Goal: Find specific page/section: Find specific page/section

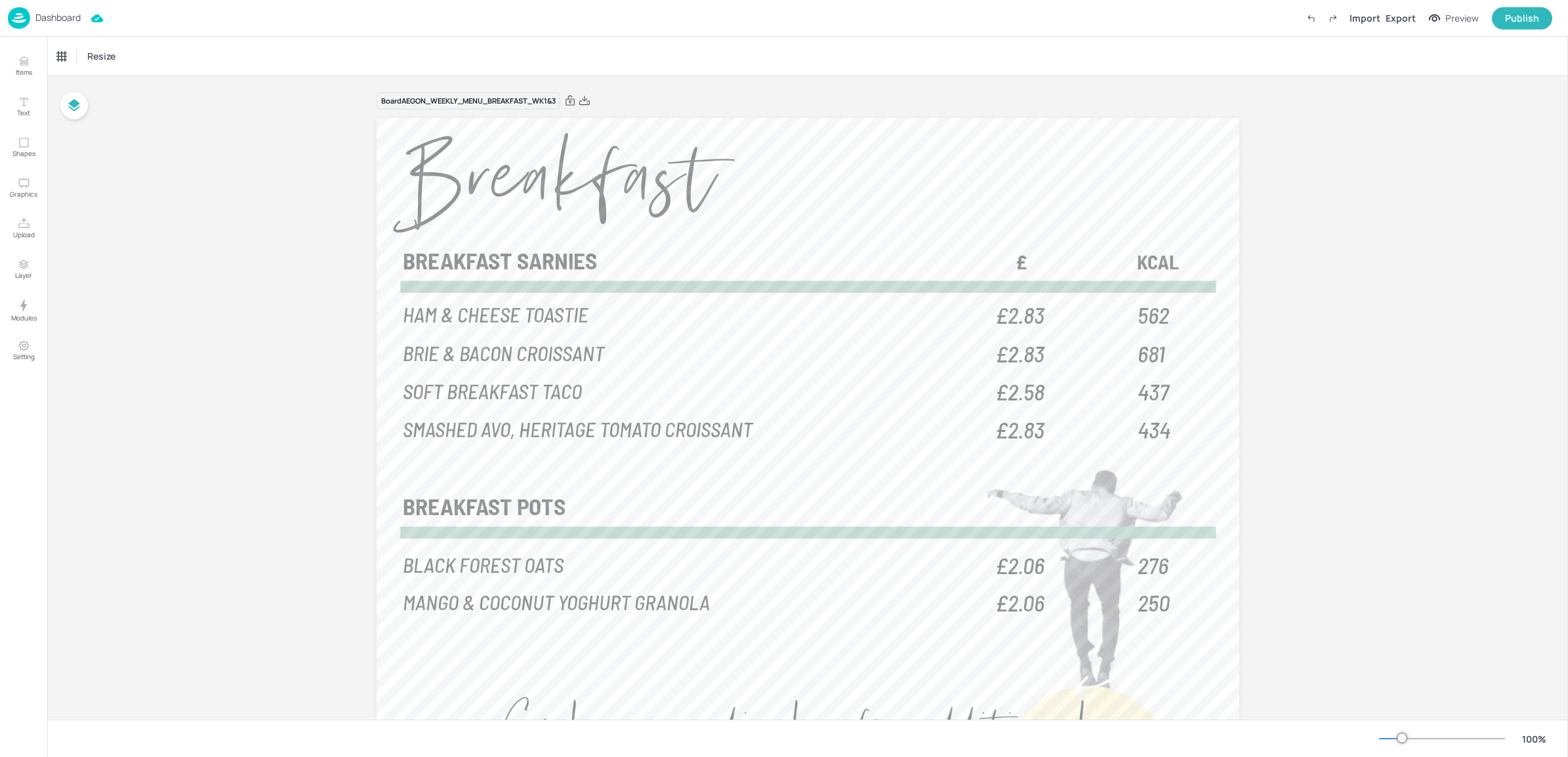
click at [56, 13] on p "Dashboard" at bounding box center [58, 17] width 45 height 9
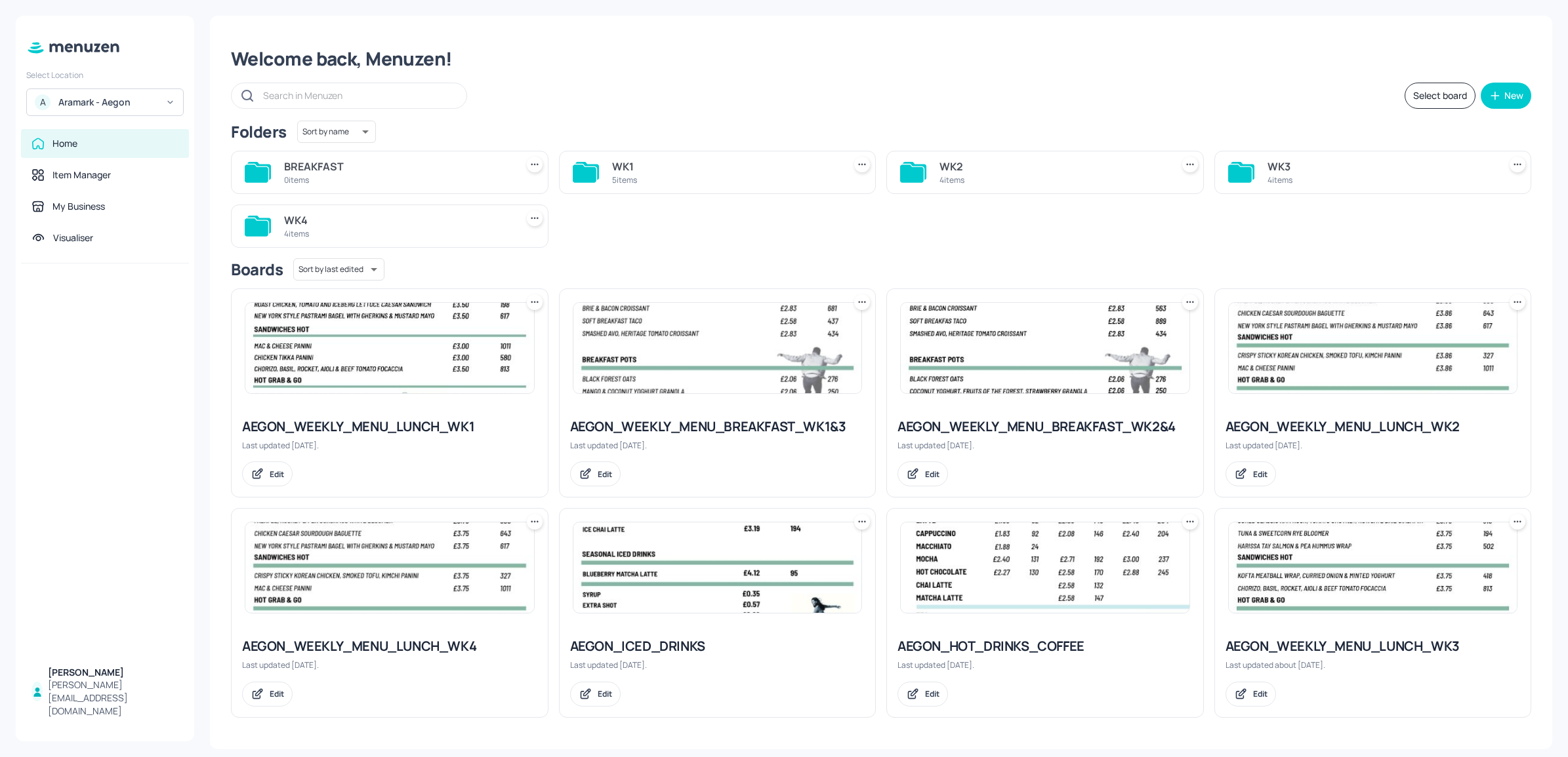
click at [1025, 369] on img at bounding box center [1045, 348] width 289 height 90
click at [700, 333] on img at bounding box center [718, 348] width 289 height 90
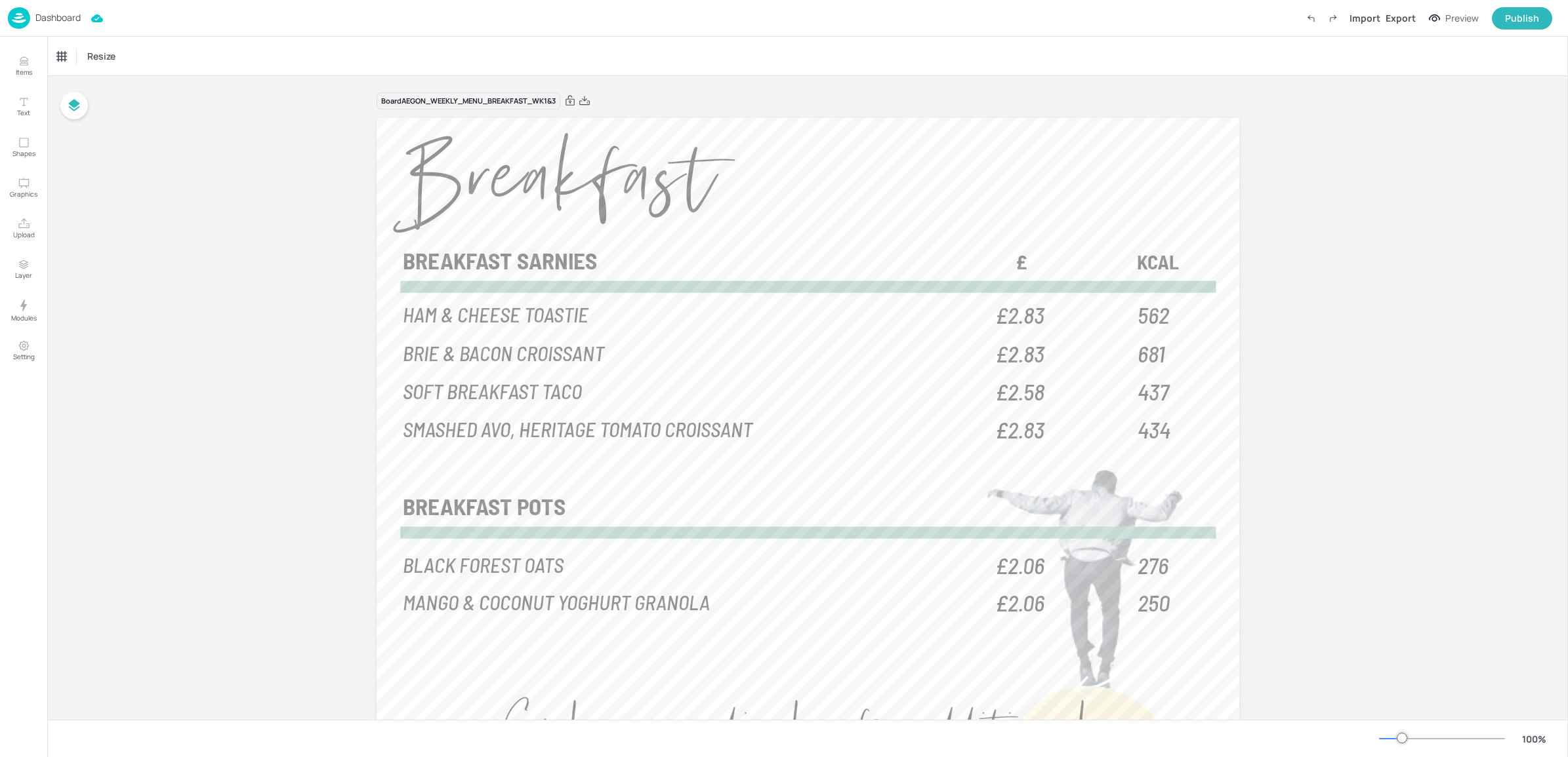
click at [51, 15] on p "Dashboard" at bounding box center [58, 17] width 45 height 9
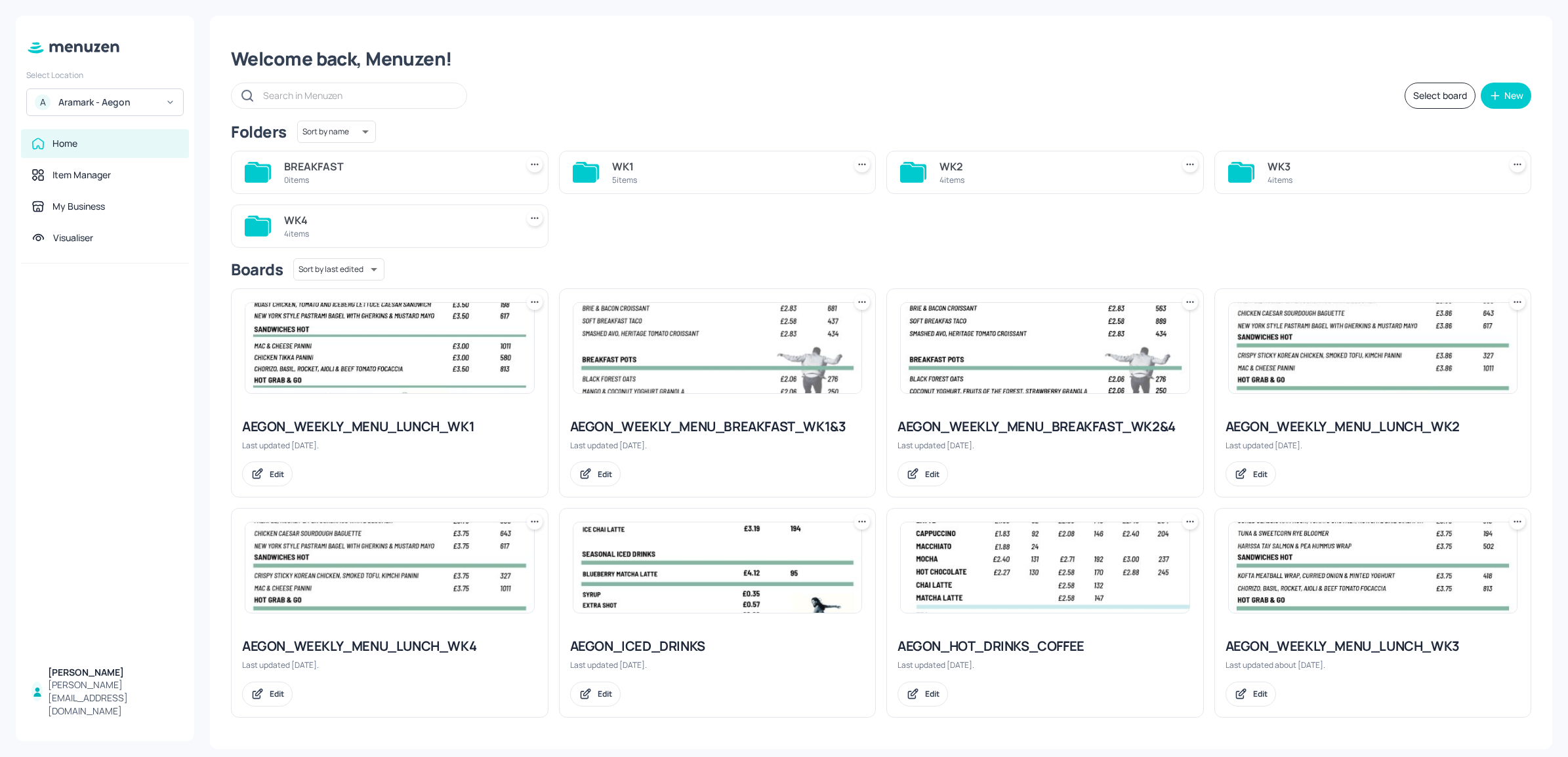
click at [1089, 385] on img at bounding box center [1045, 348] width 289 height 90
click at [715, 354] on img at bounding box center [718, 348] width 289 height 90
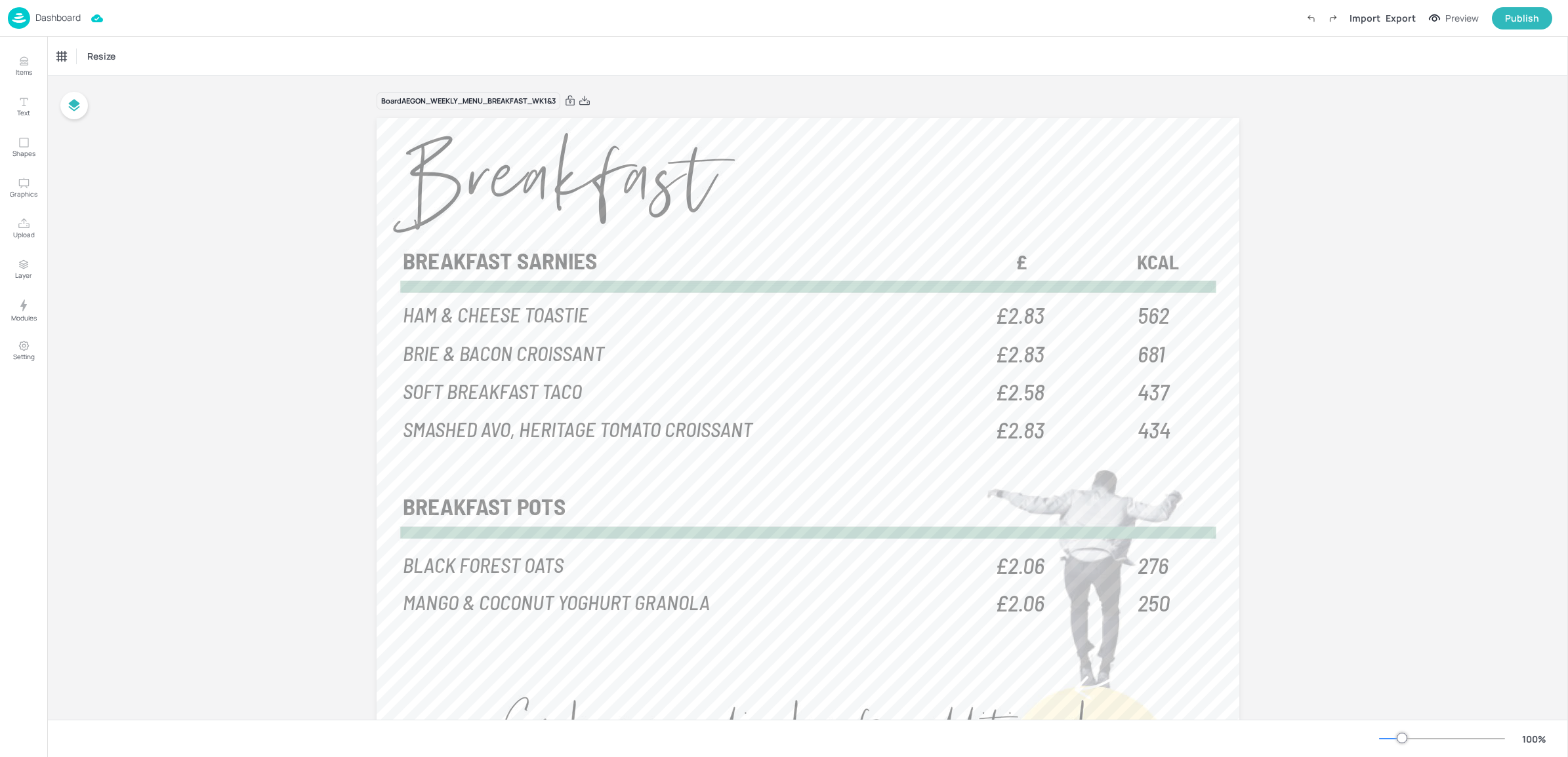
click at [1479, 122] on div "Board AEGON_WEEKLY_MENU_BREAKFAST_WK1&3 562 HAM & CHEESE TOASTIE £2.83 681 BRIE…" at bounding box center [807, 468] width 1521 height 783
